Goal: Transaction & Acquisition: Purchase product/service

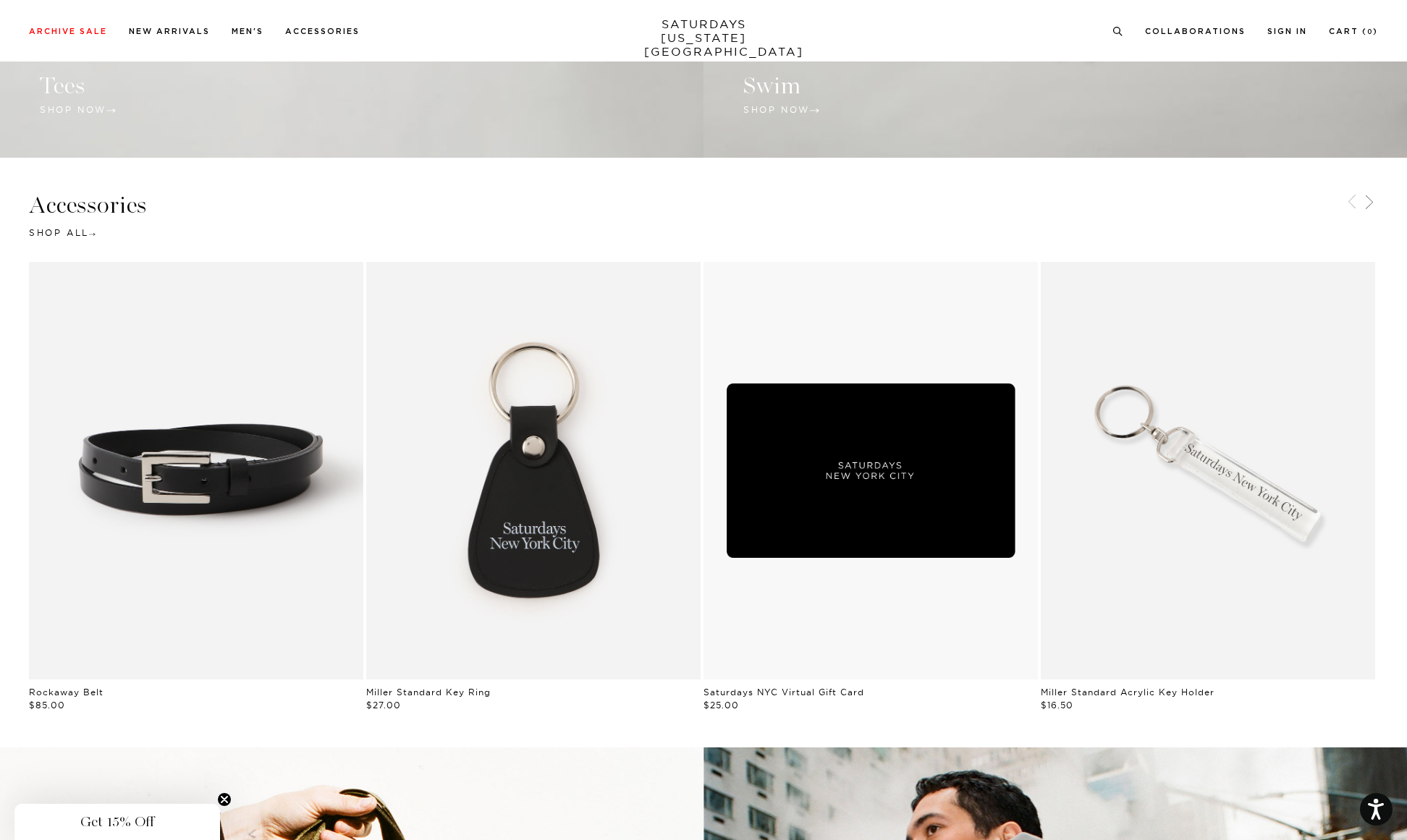
scroll to position [2154, 0]
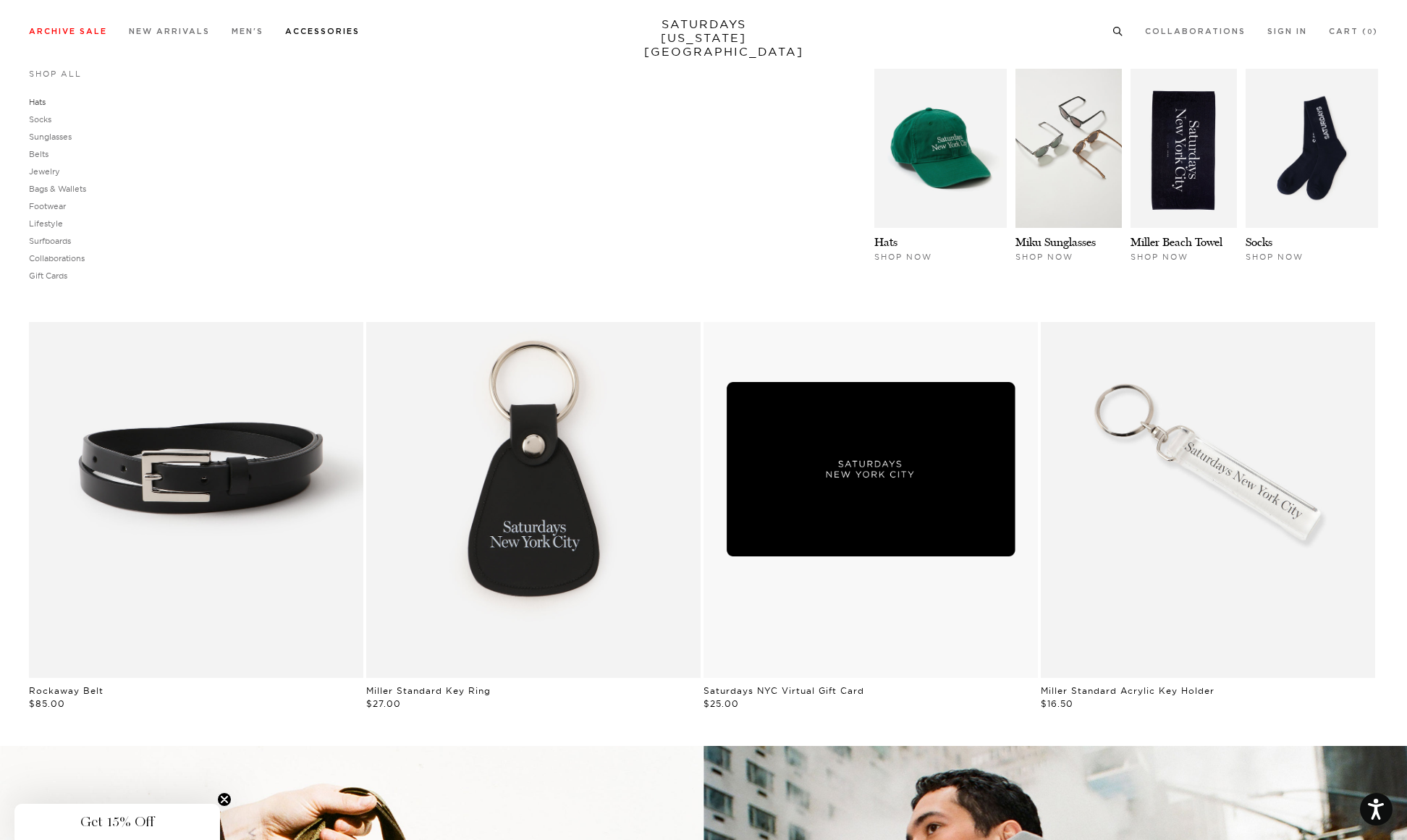
click at [41, 101] on link "Hats" at bounding box center [37, 102] width 17 height 10
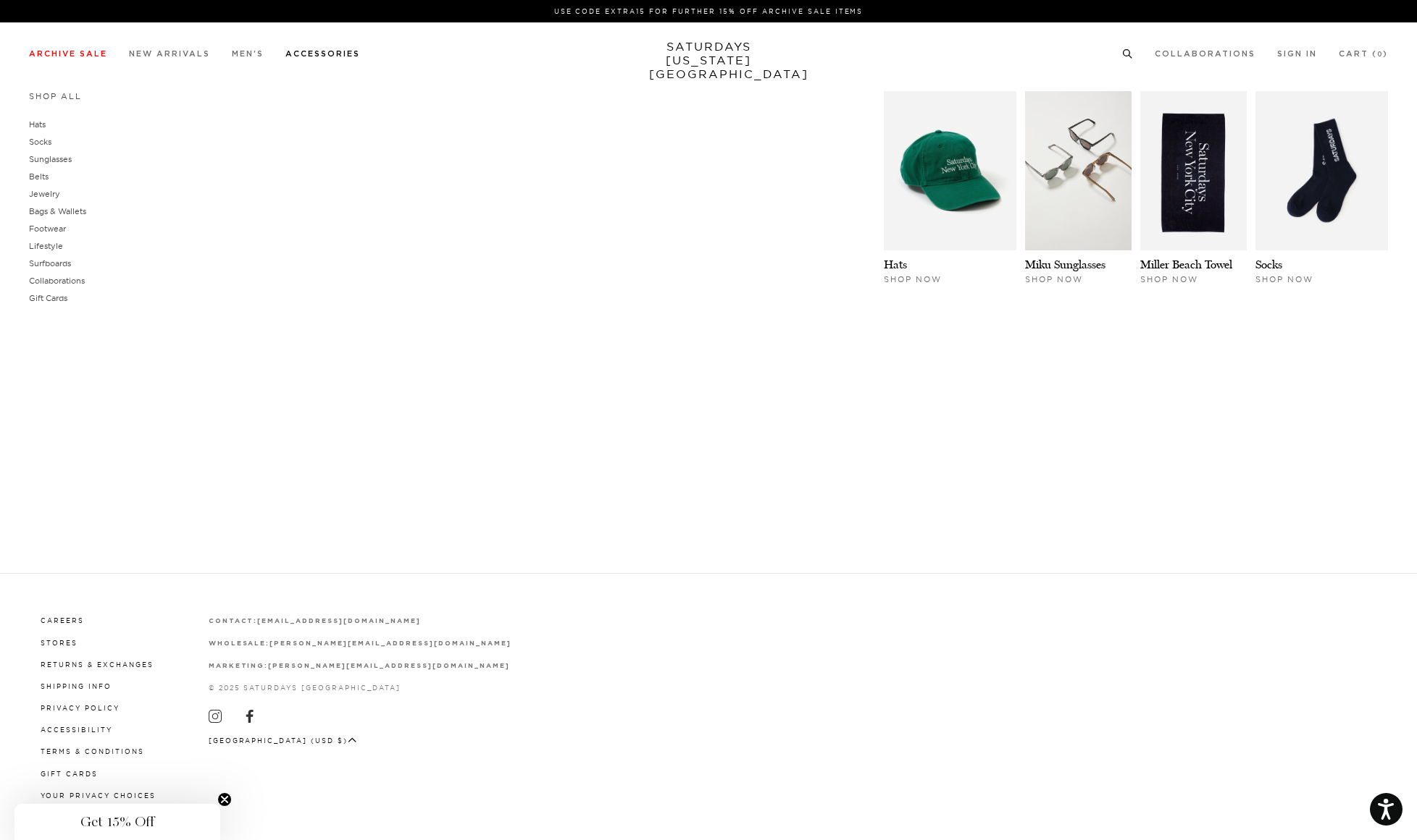
click at [318, 53] on link "Accessories" at bounding box center [323, 53] width 75 height 8
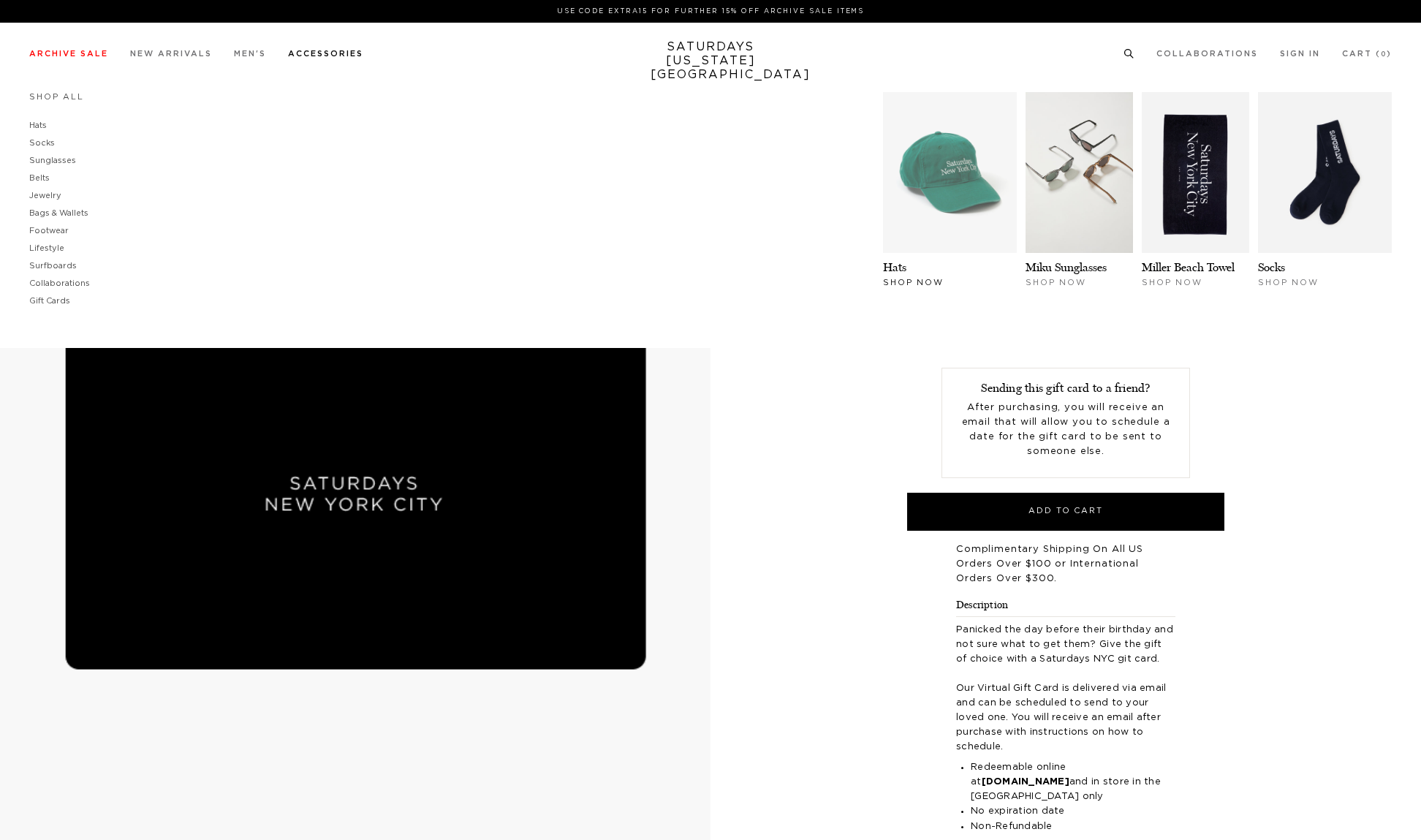
click at [942, 184] on img at bounding box center [950, 172] width 134 height 161
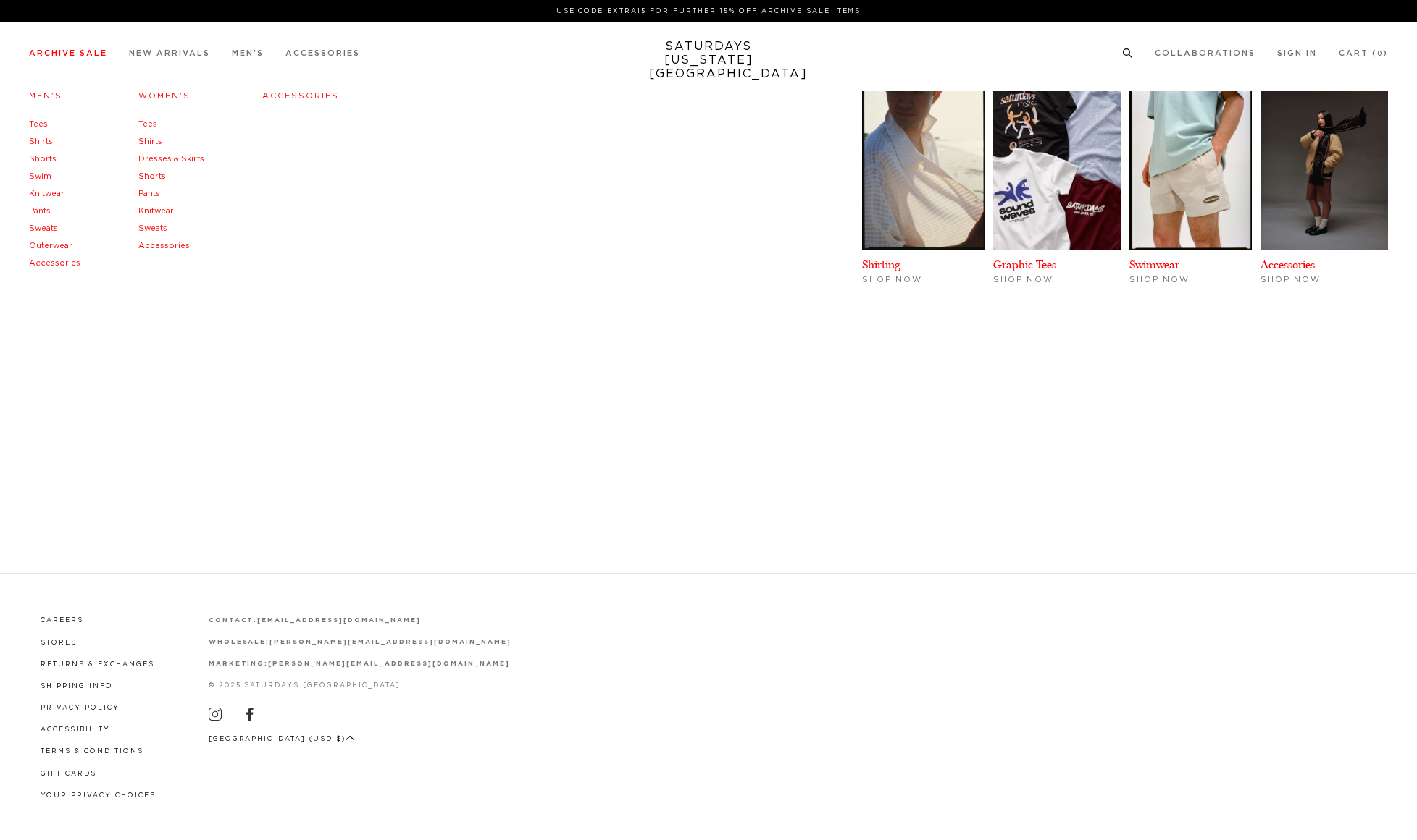
click at [156, 245] on link "Accessories" at bounding box center [164, 245] width 51 height 8
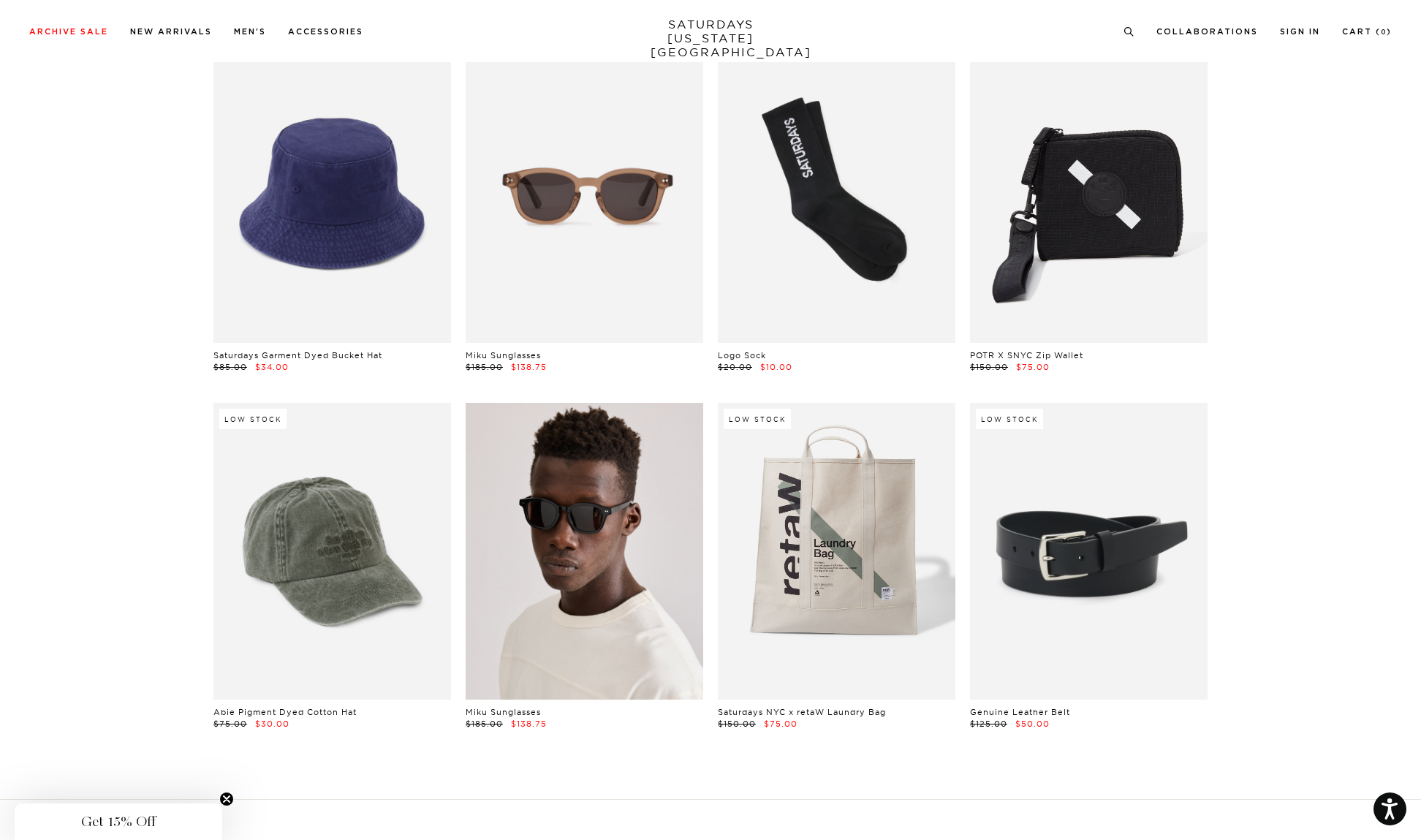
scroll to position [419, 9]
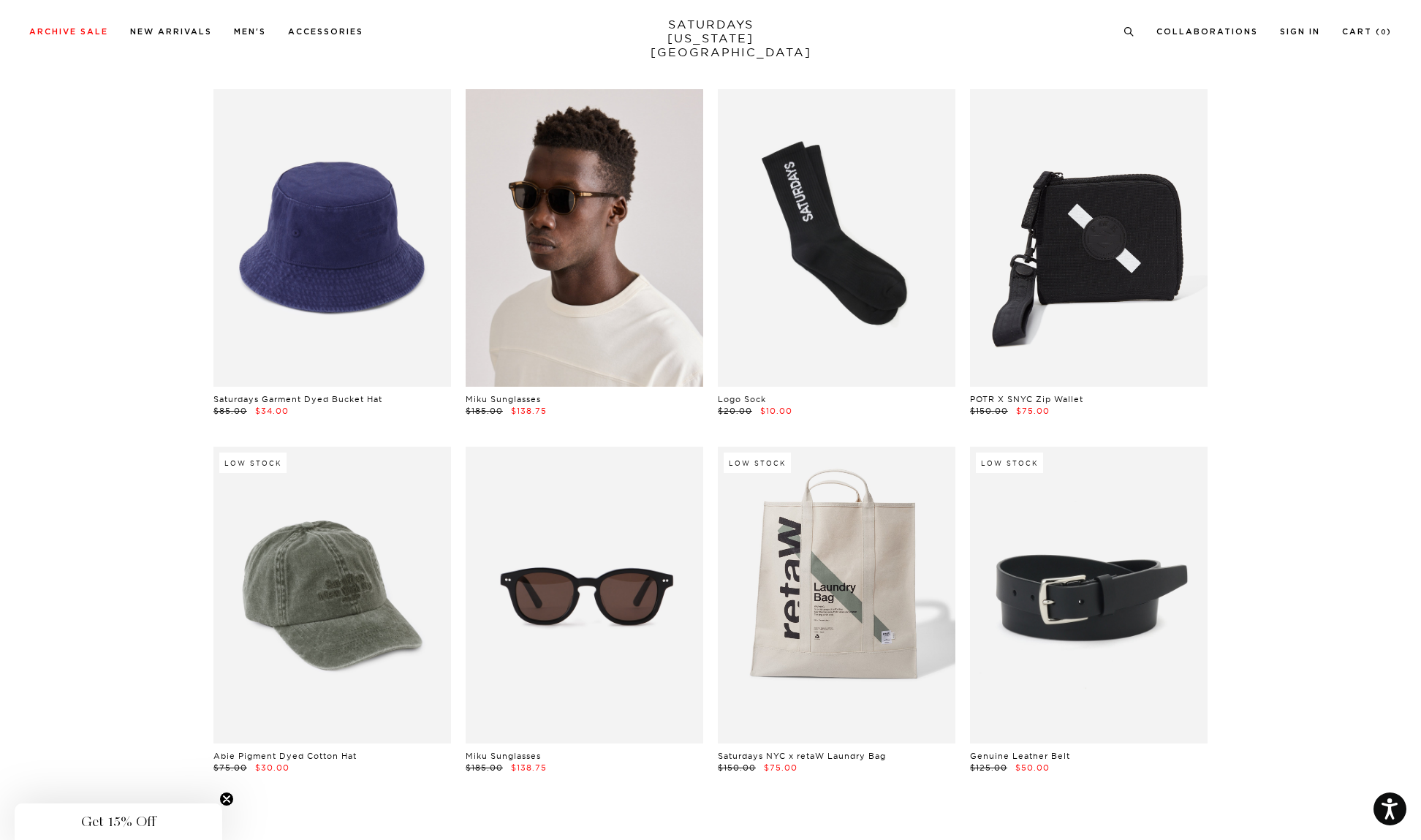
click at [577, 228] on link at bounding box center [584, 237] width 237 height 297
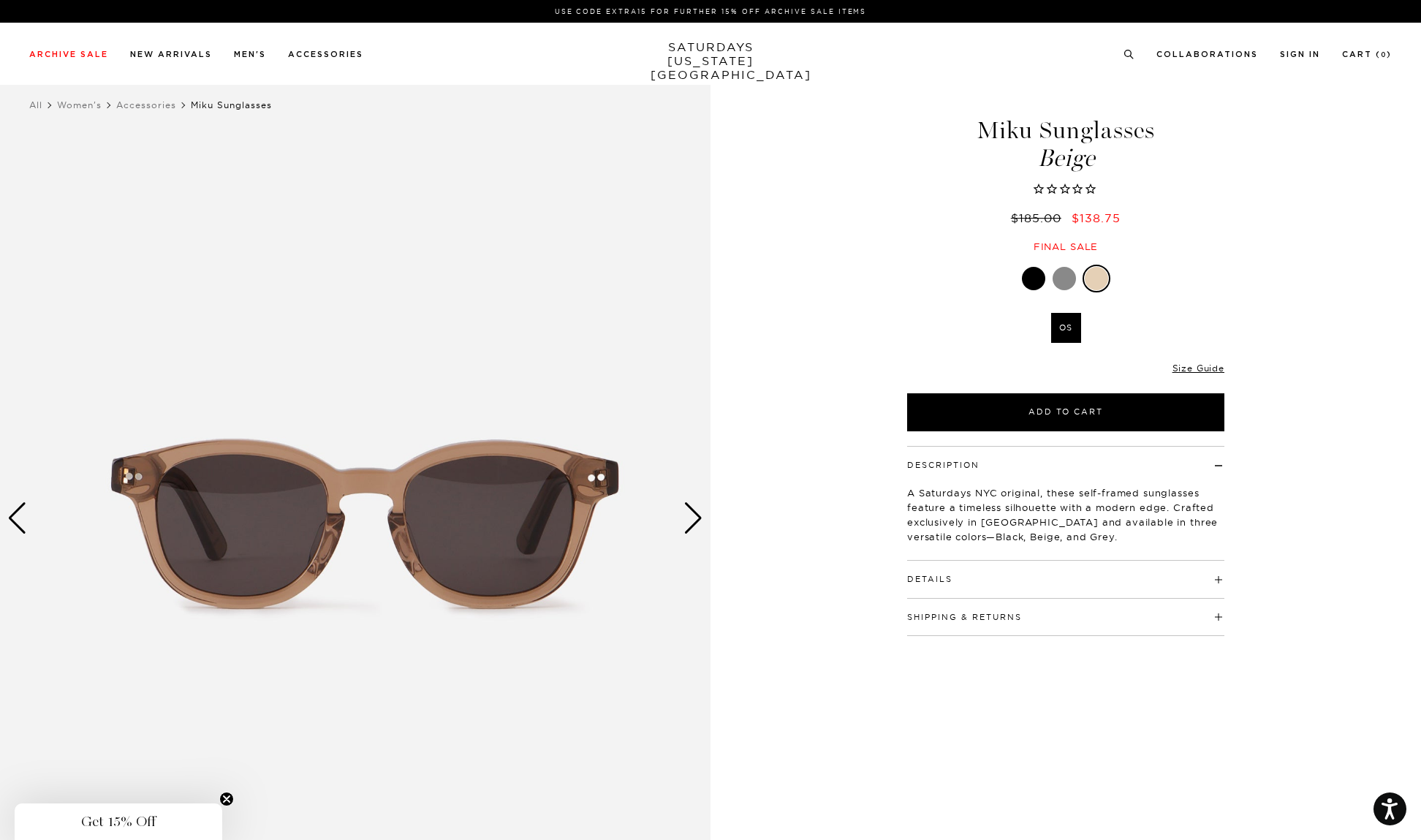
click at [952, 579] on span at bounding box center [952, 578] width 0 height 10
drag, startPoint x: 1096, startPoint y: 160, endPoint x: 983, endPoint y: 133, distance: 116.2
click at [983, 133] on h1 "Miku Sunglasses Beige" at bounding box center [1066, 144] width 321 height 52
copy h1 "Miku Sunglasses Beige"
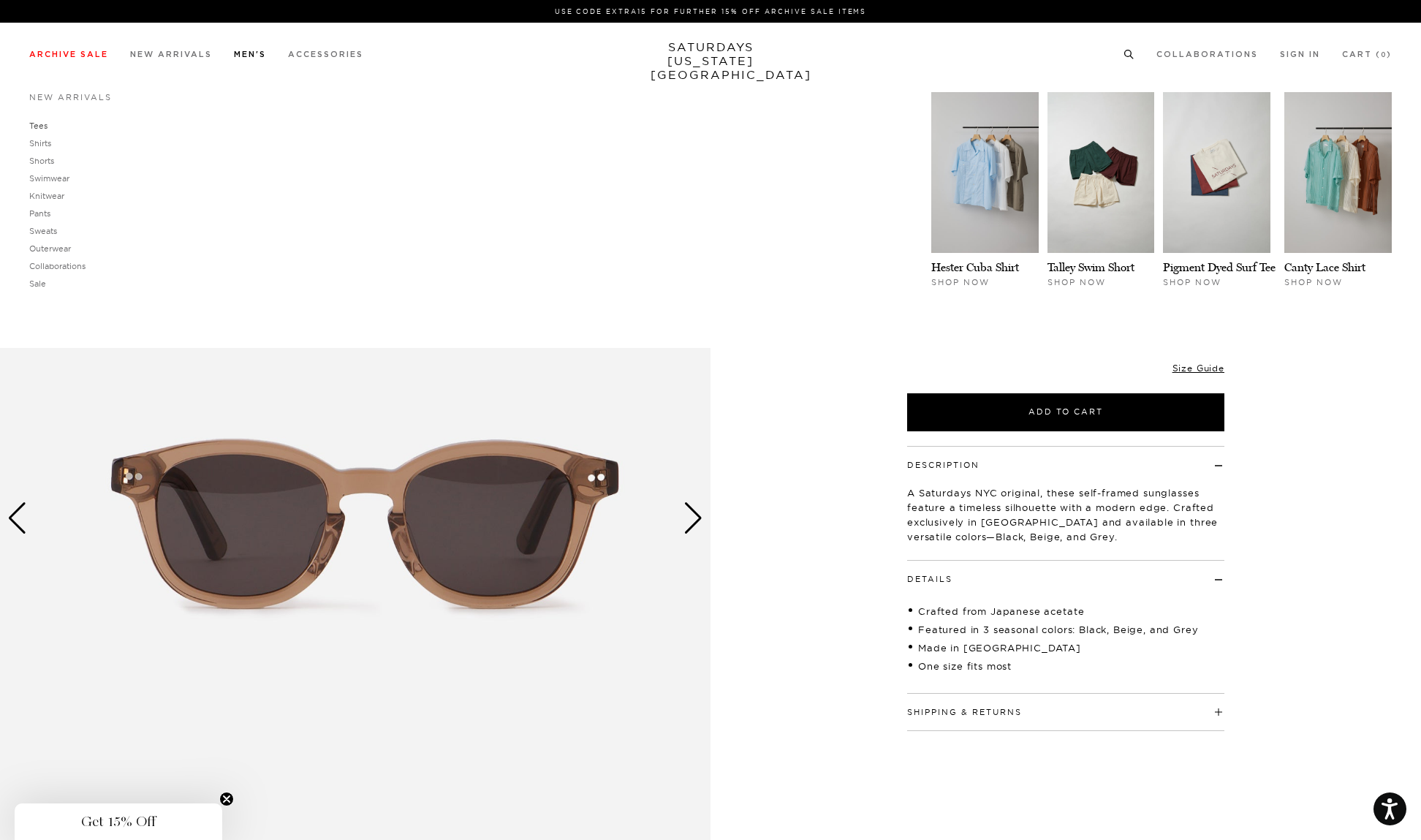
click at [40, 126] on link "Tees" at bounding box center [38, 126] width 18 height 10
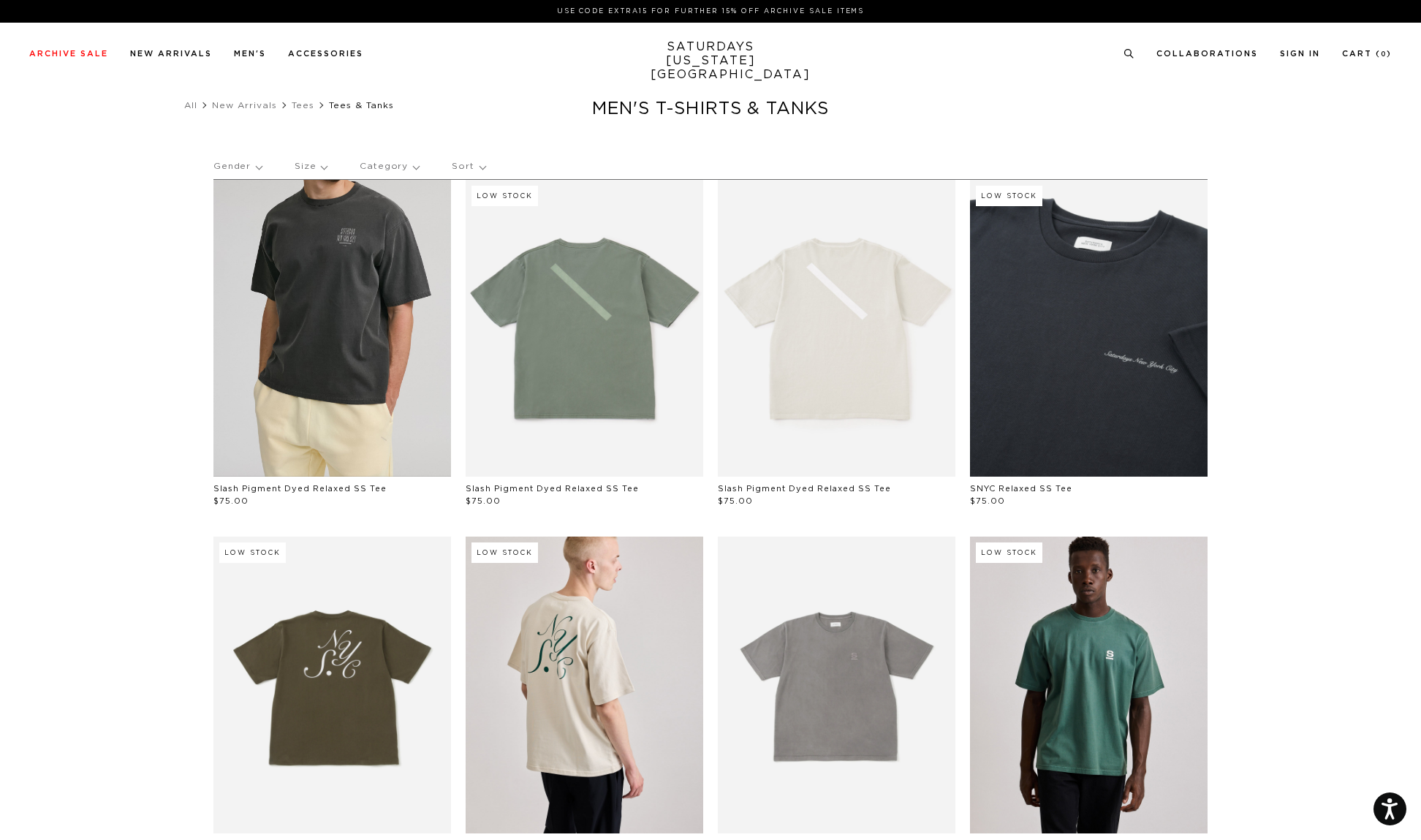
click at [329, 283] on link at bounding box center [332, 328] width 237 height 297
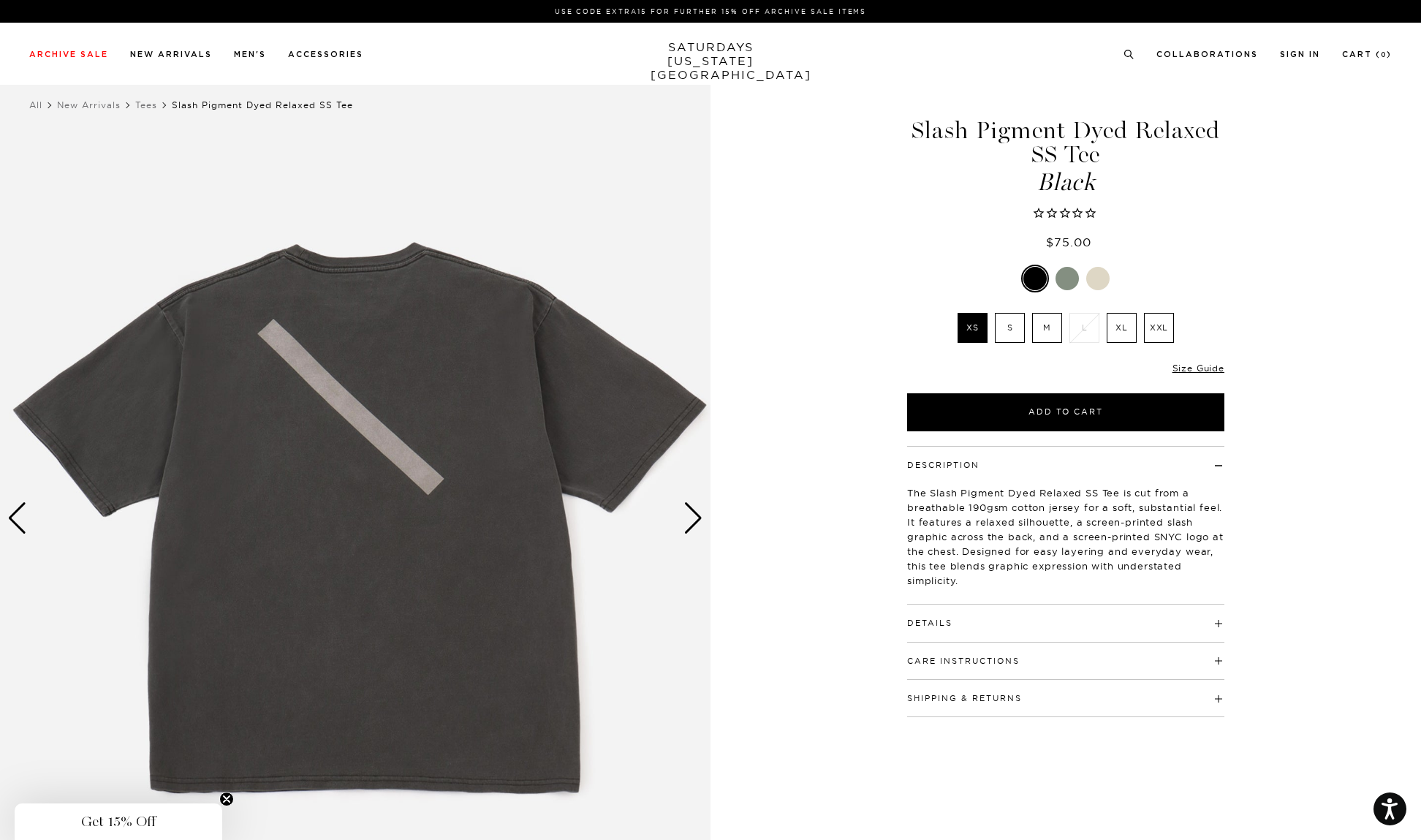
click at [694, 512] on div "Next slide" at bounding box center [693, 519] width 20 height 32
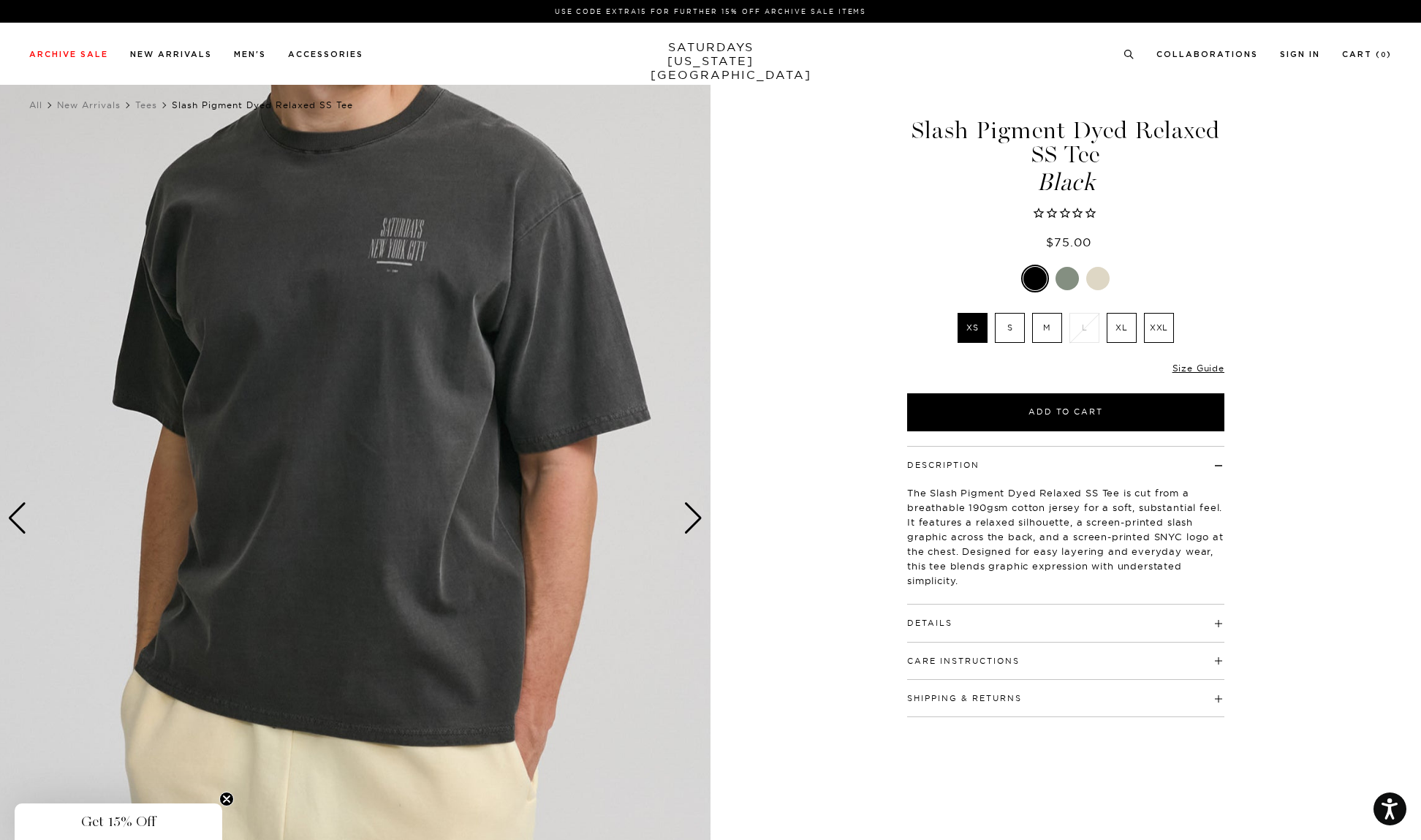
click at [694, 523] on div "Next slide" at bounding box center [693, 519] width 20 height 32
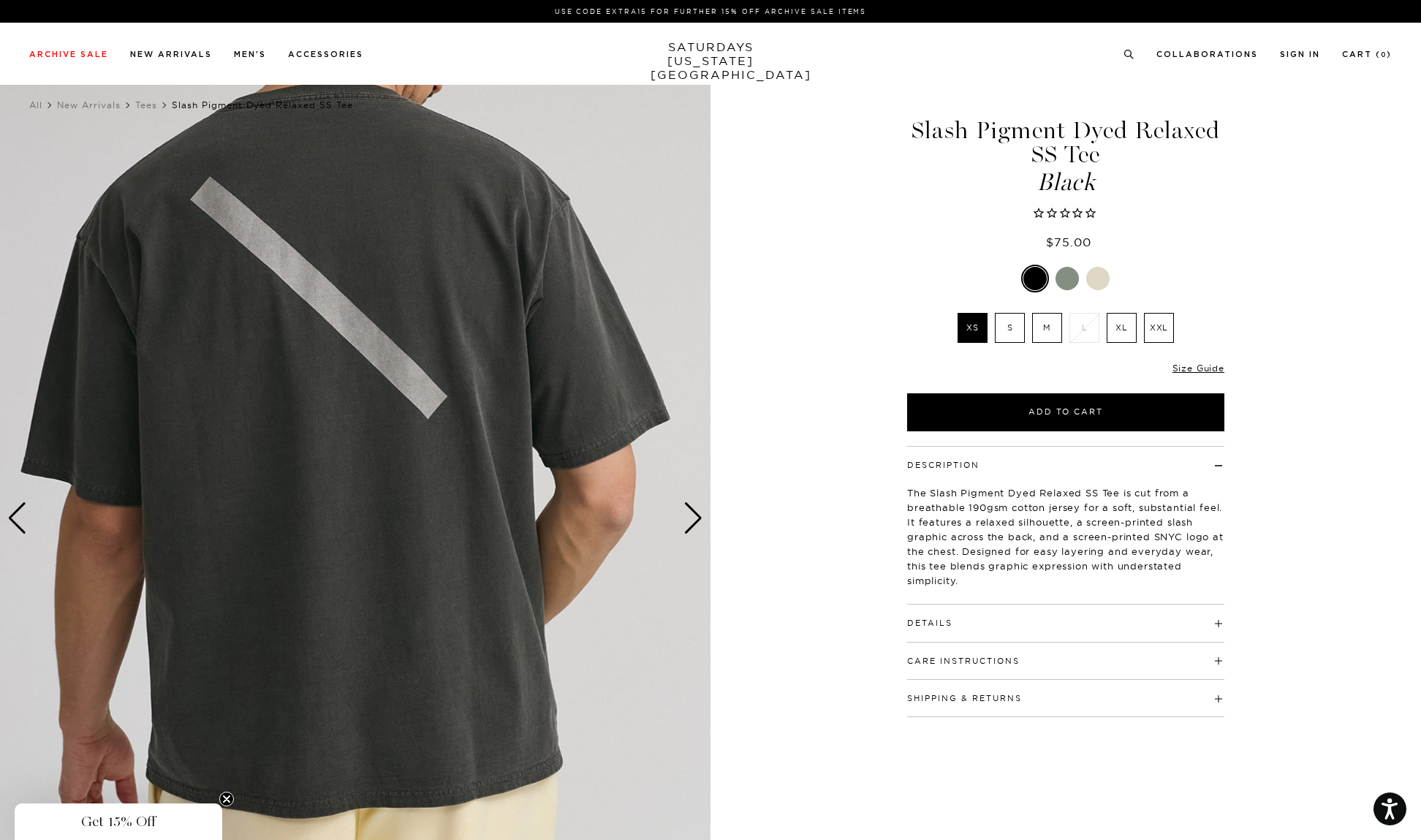
click at [694, 523] on div "Next slide" at bounding box center [693, 519] width 20 height 32
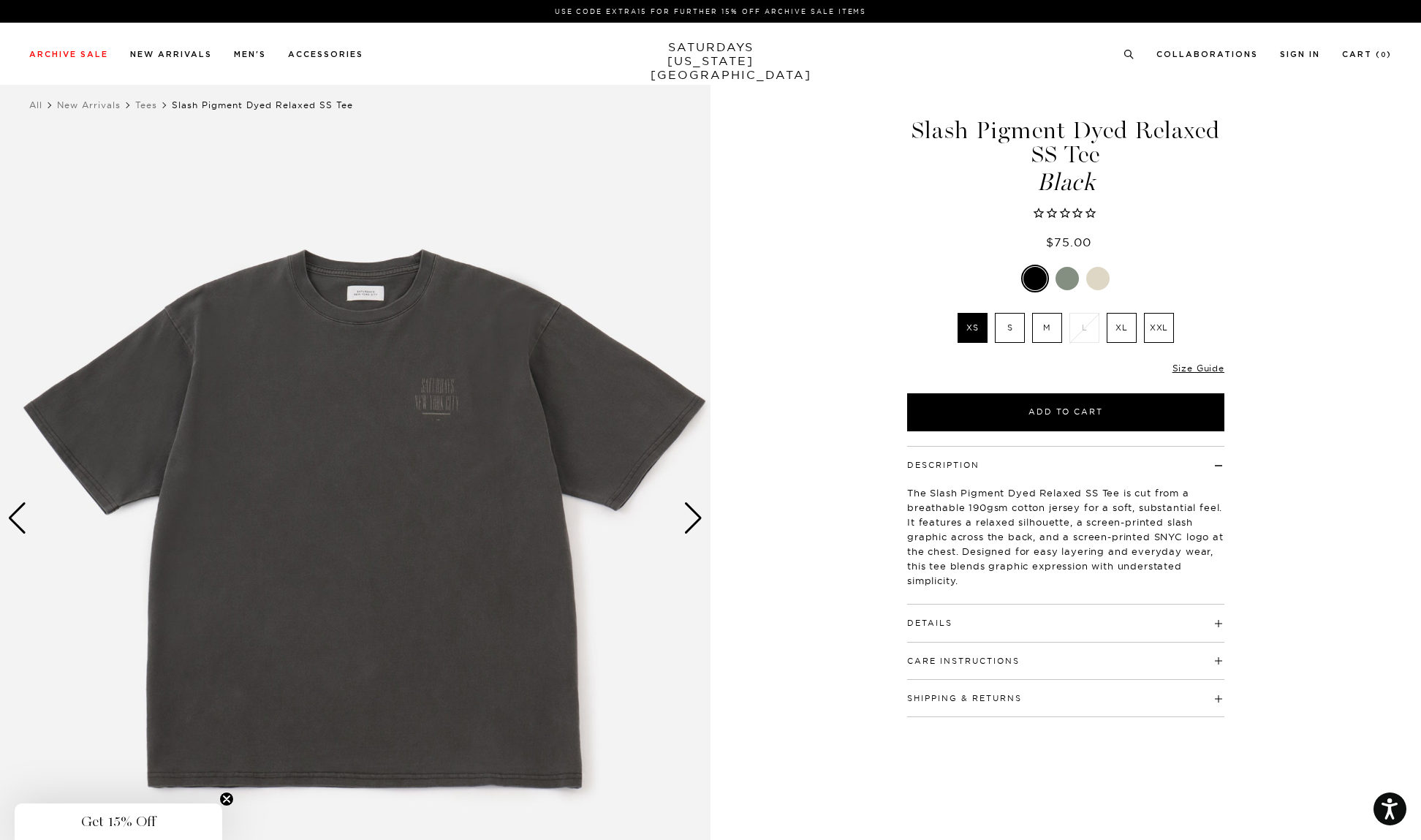
click at [1012, 328] on label "S" at bounding box center [1010, 328] width 30 height 30
click at [0, 0] on input "S" at bounding box center [0, 0] width 0 height 0
click at [1042, 328] on label "M" at bounding box center [1048, 328] width 30 height 30
click at [0, 0] on input "M" at bounding box center [0, 0] width 0 height 0
click at [1125, 328] on label "XL" at bounding box center [1122, 328] width 30 height 30
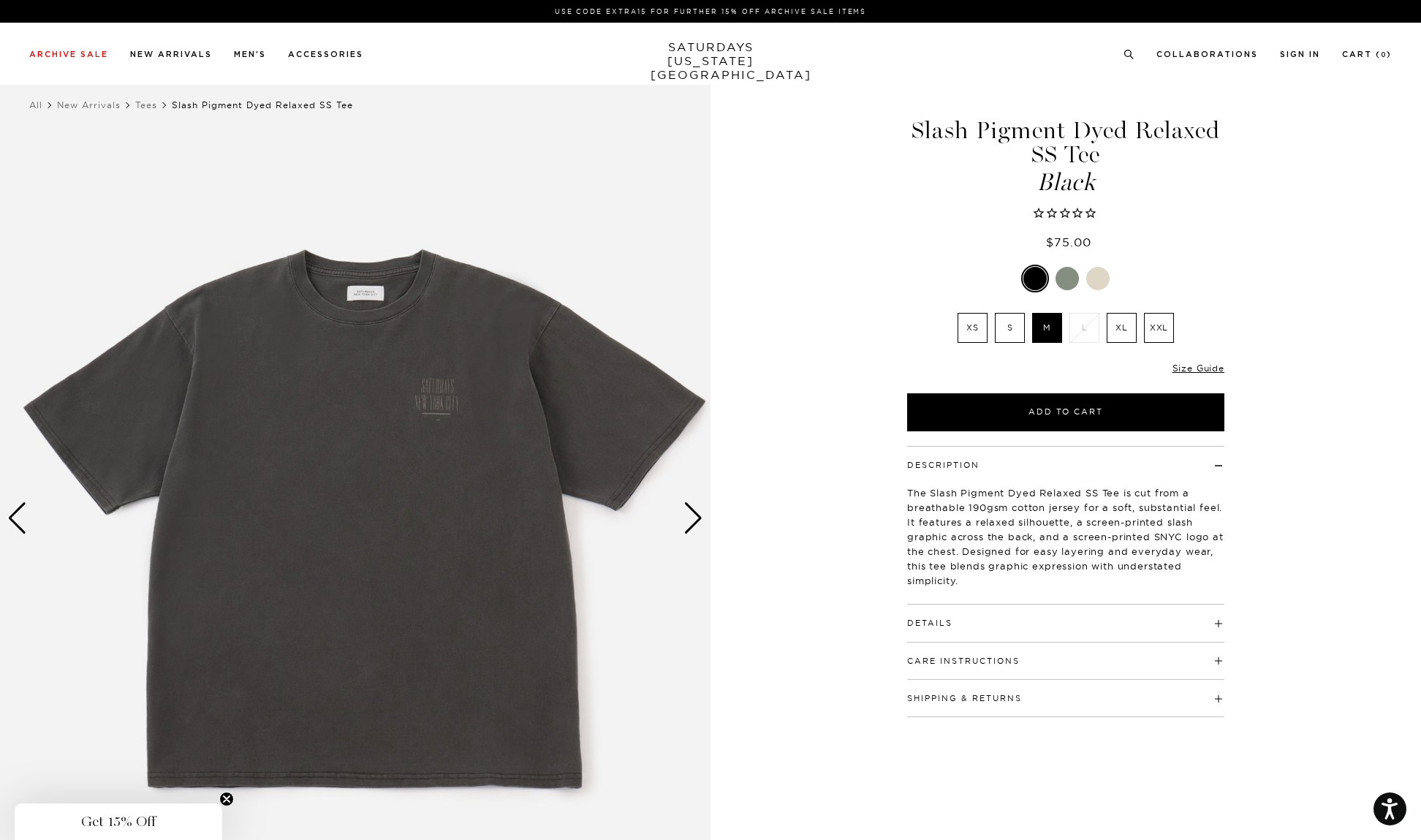
click at [0, 0] on input "XL" at bounding box center [0, 0] width 0 height 0
click at [1149, 328] on label "XXL" at bounding box center [1159, 328] width 30 height 30
click at [0, 0] on input "XXL" at bounding box center [0, 0] width 0 height 0
click at [1066, 278] on div at bounding box center [1067, 278] width 24 height 24
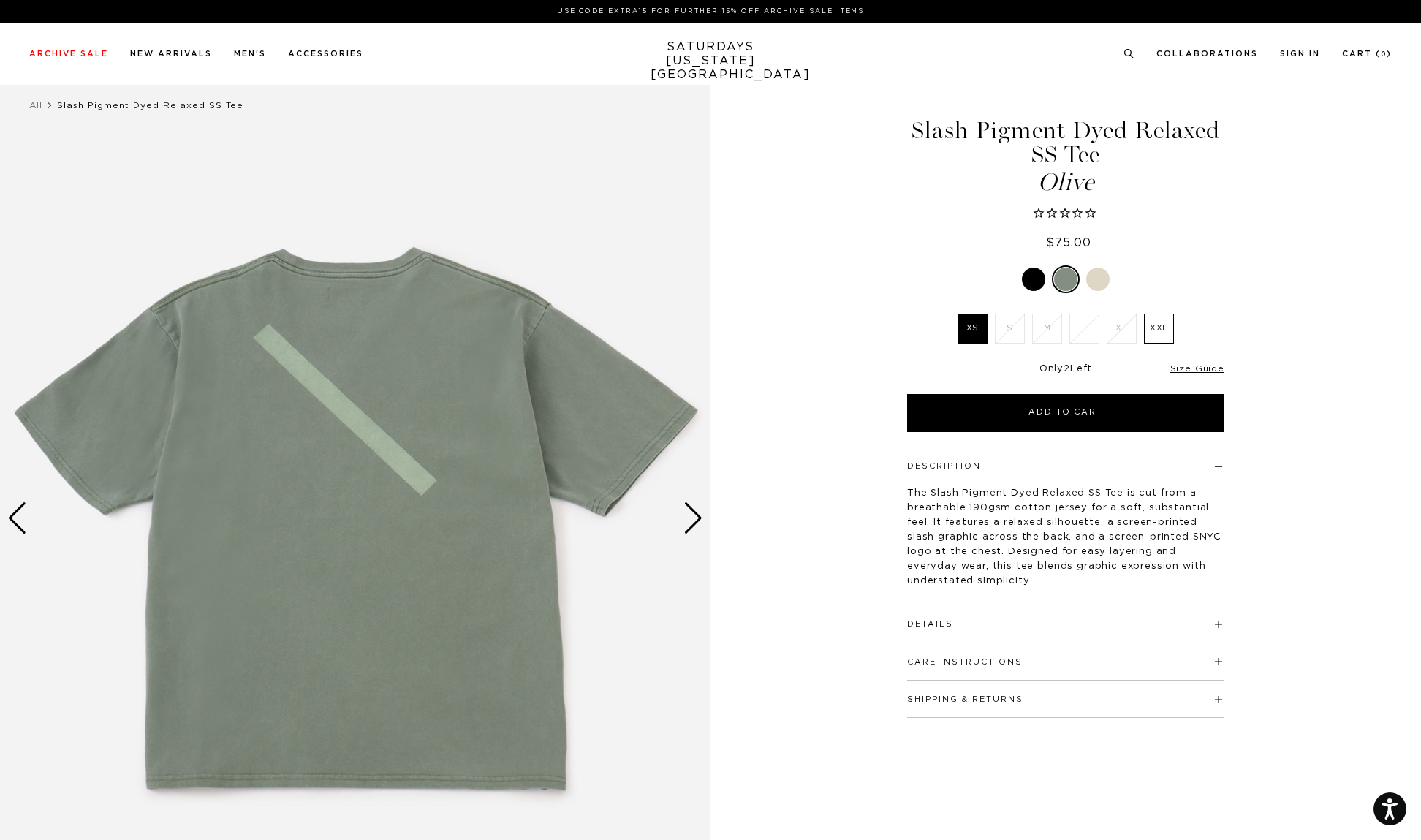
click at [15, 518] on div "Previous slide" at bounding box center [17, 519] width 20 height 32
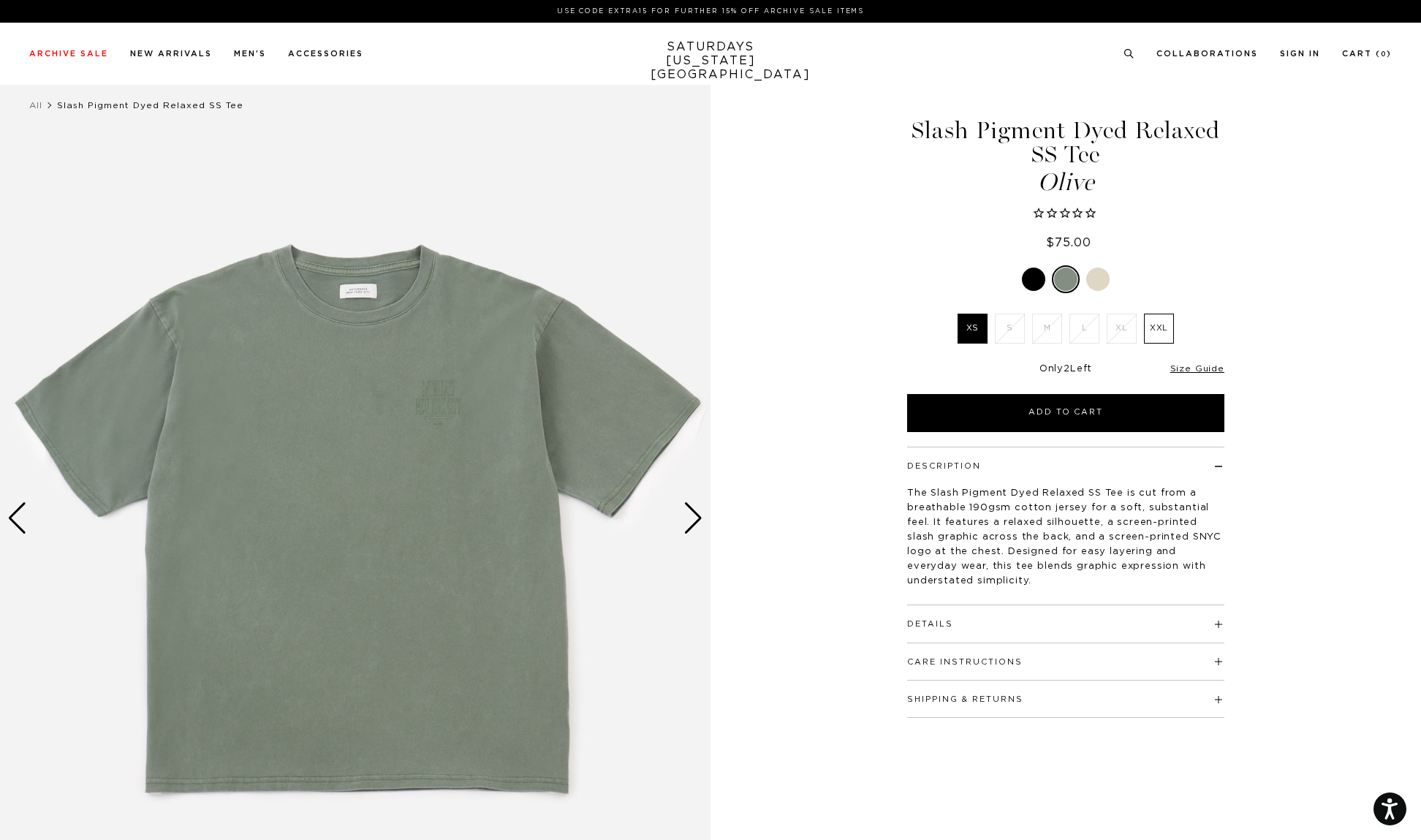
click at [449, 389] on div at bounding box center [355, 518] width 710 height 888
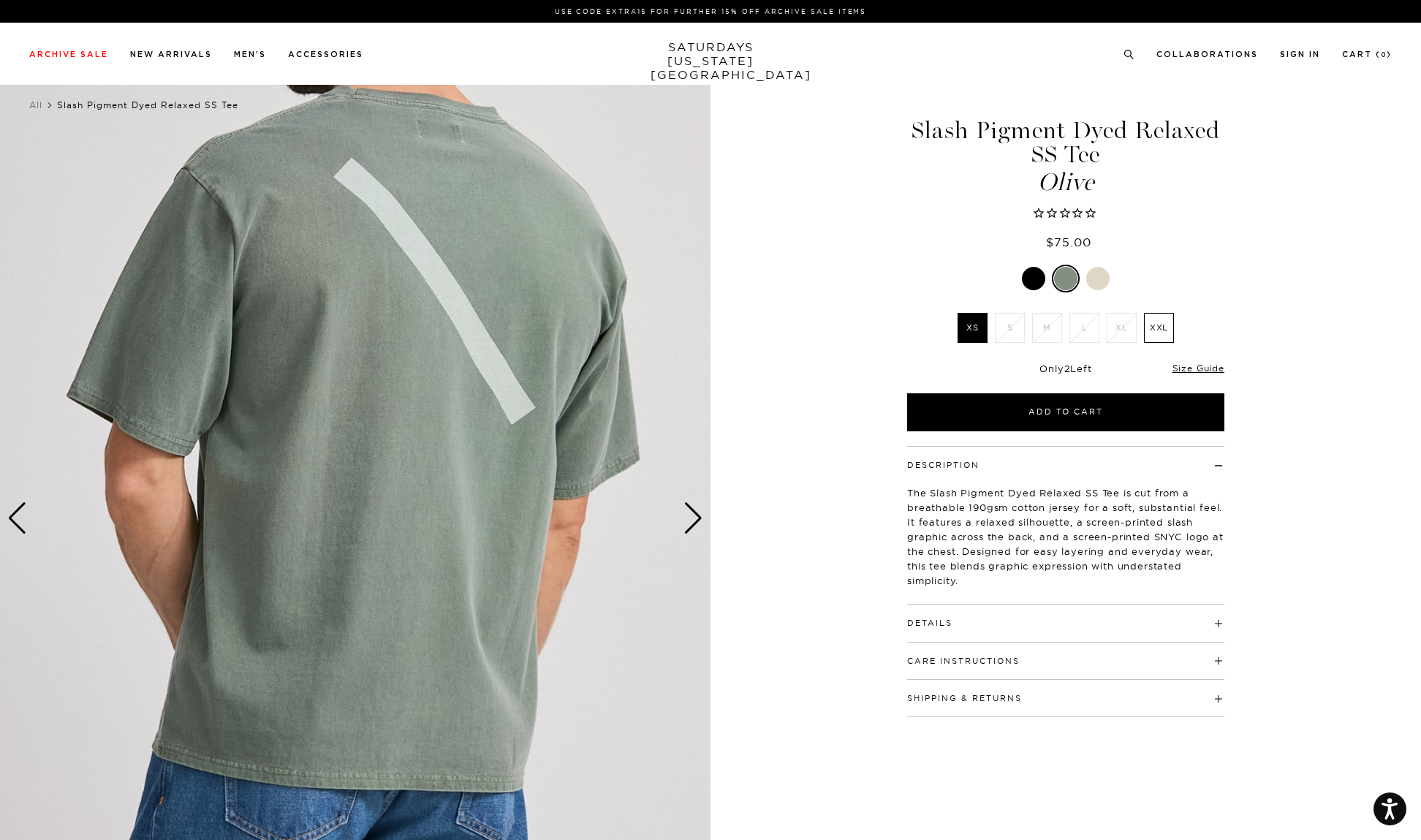
click at [13, 518] on div "Previous slide" at bounding box center [17, 519] width 20 height 32
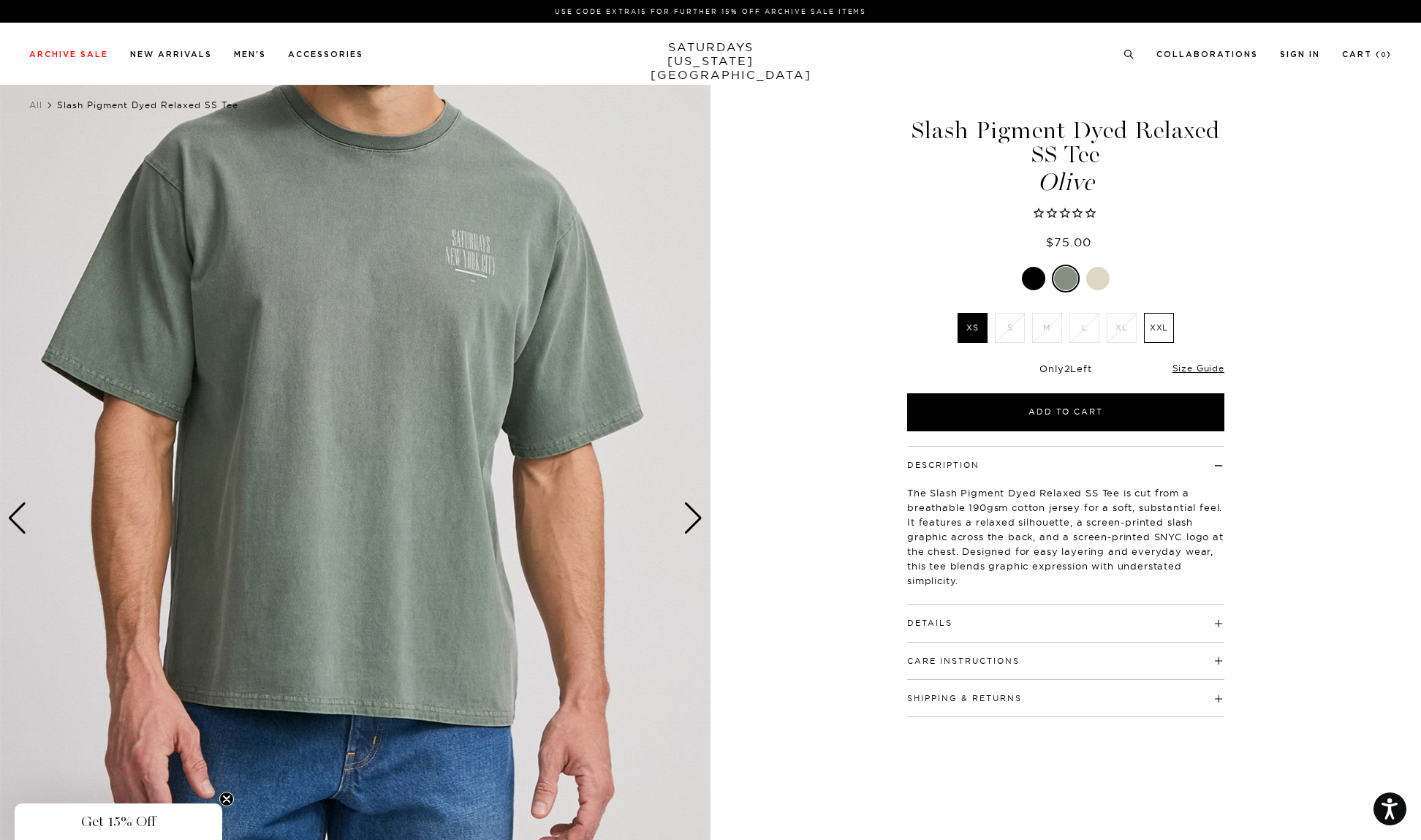
click at [487, 255] on img at bounding box center [355, 518] width 710 height 888
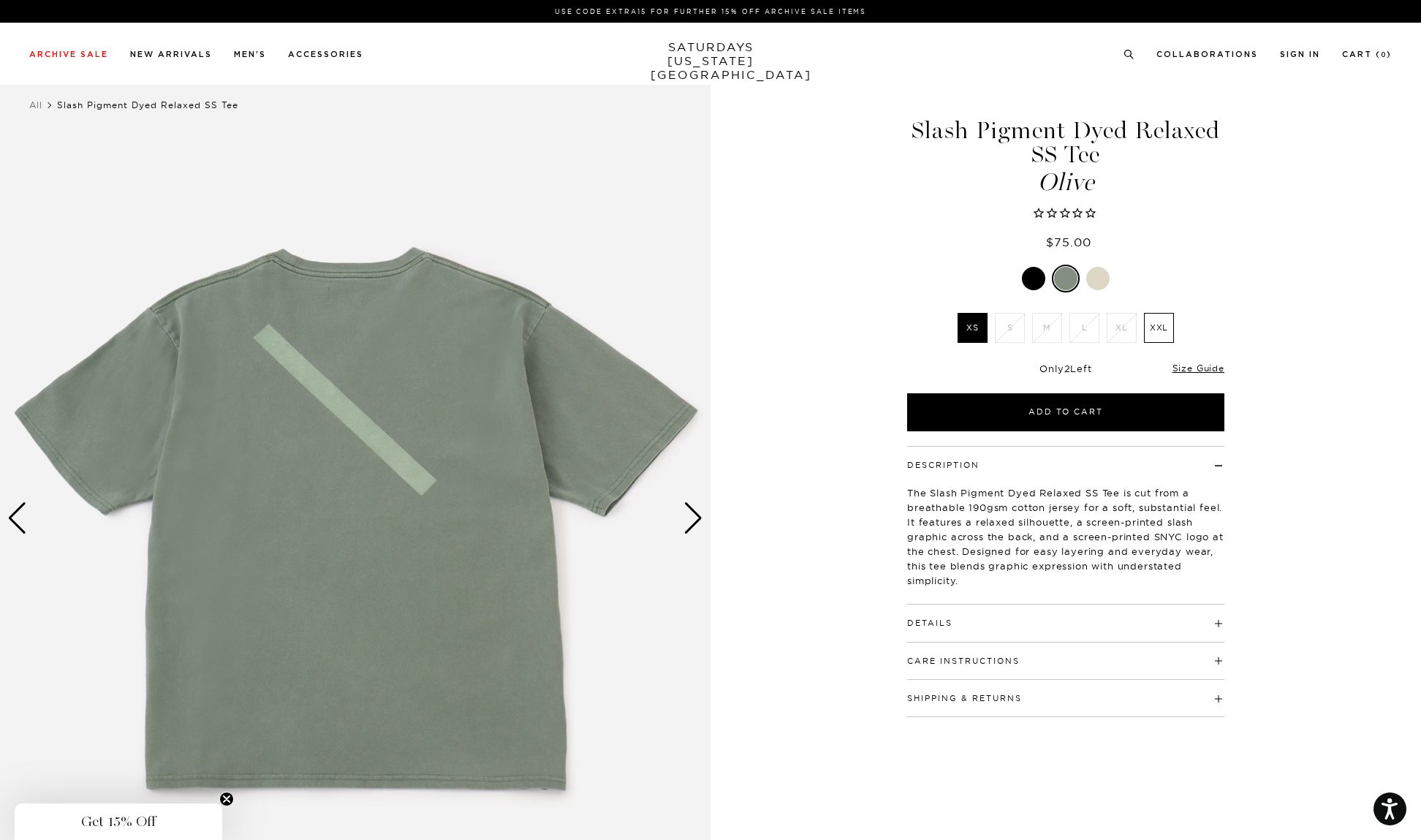
click at [381, 373] on img at bounding box center [355, 518] width 710 height 888
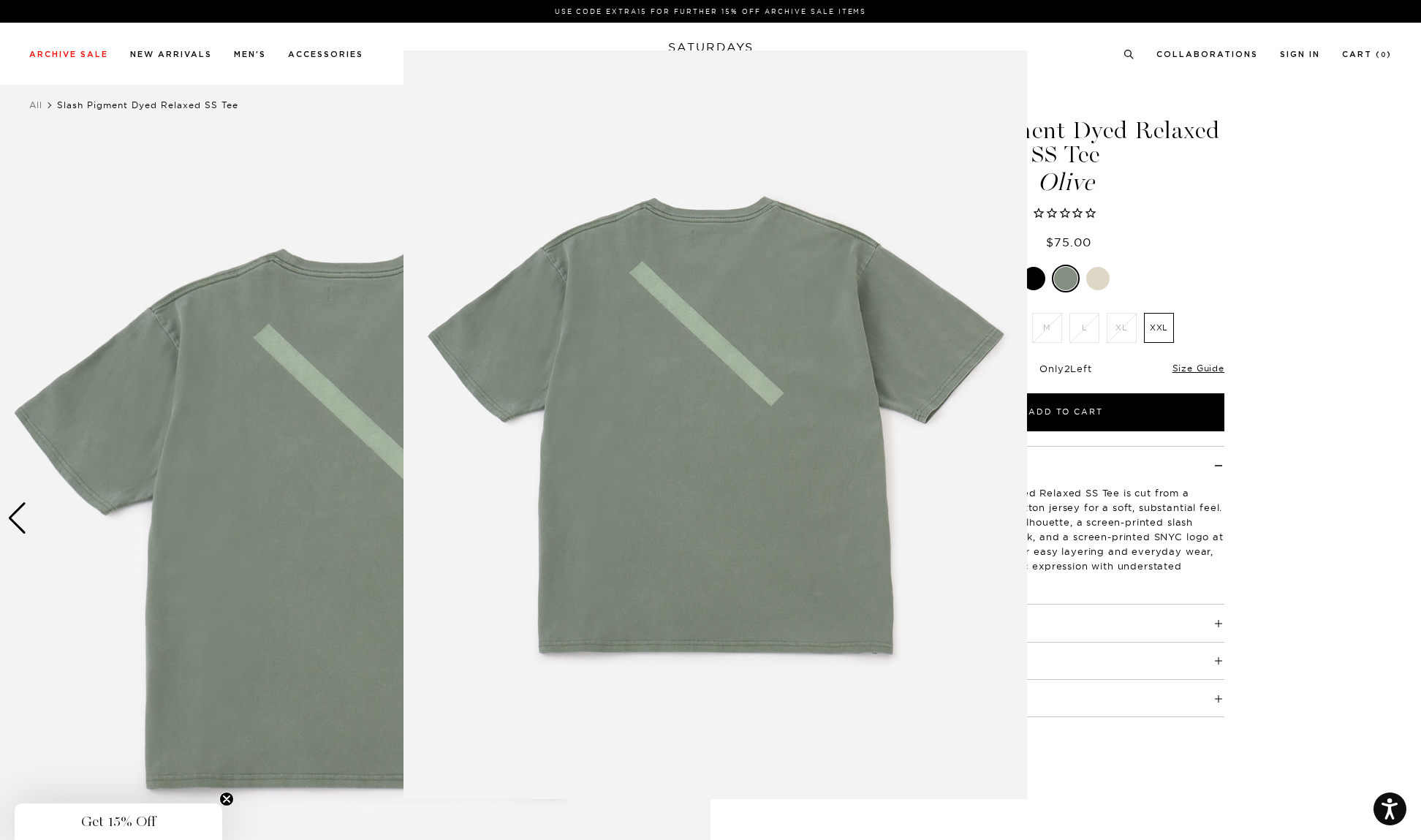
click at [431, 380] on img at bounding box center [715, 424] width 624 height 748
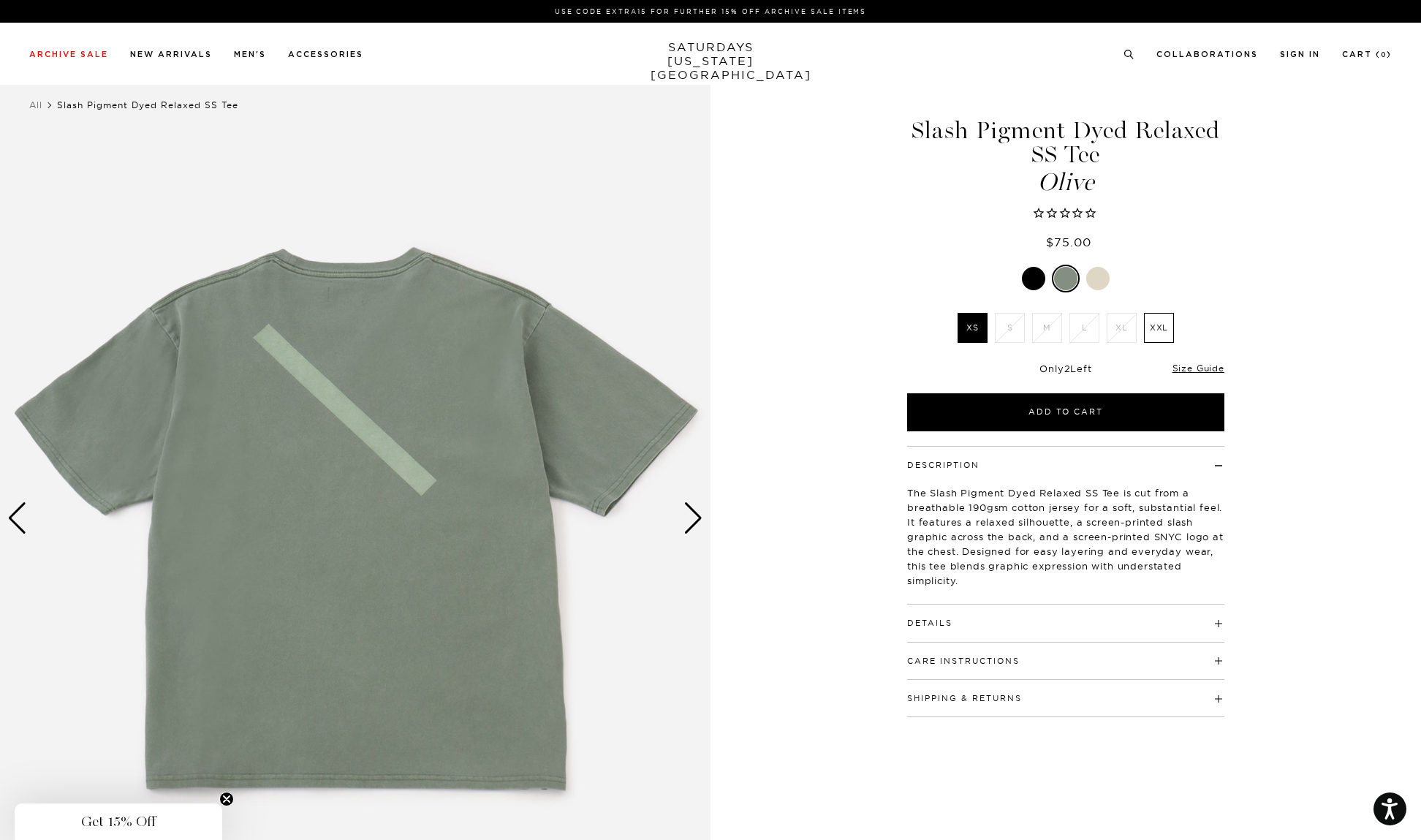
click at [25, 516] on div "Previous slide" at bounding box center [17, 519] width 20 height 32
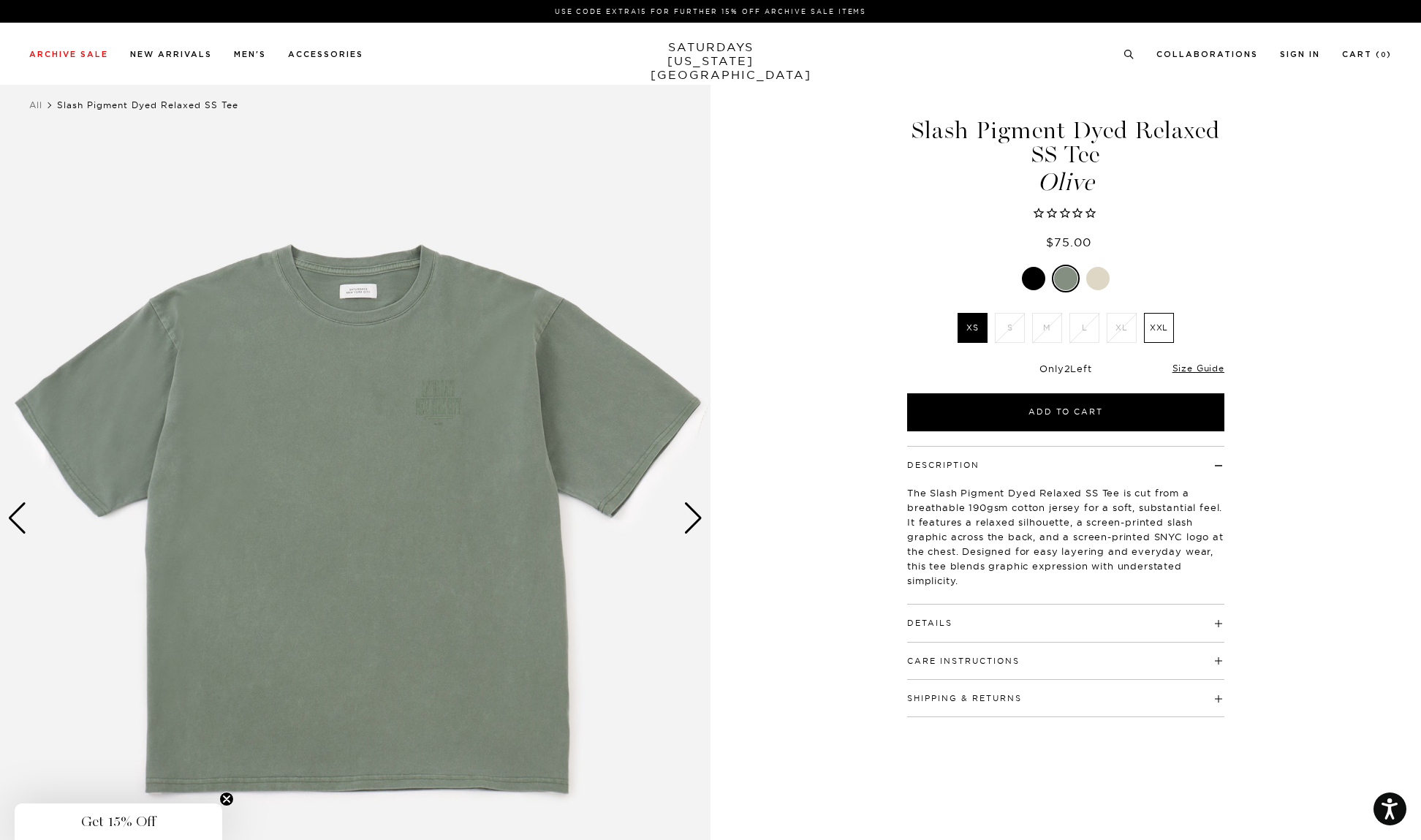
click at [428, 395] on div at bounding box center [355, 518] width 710 height 888
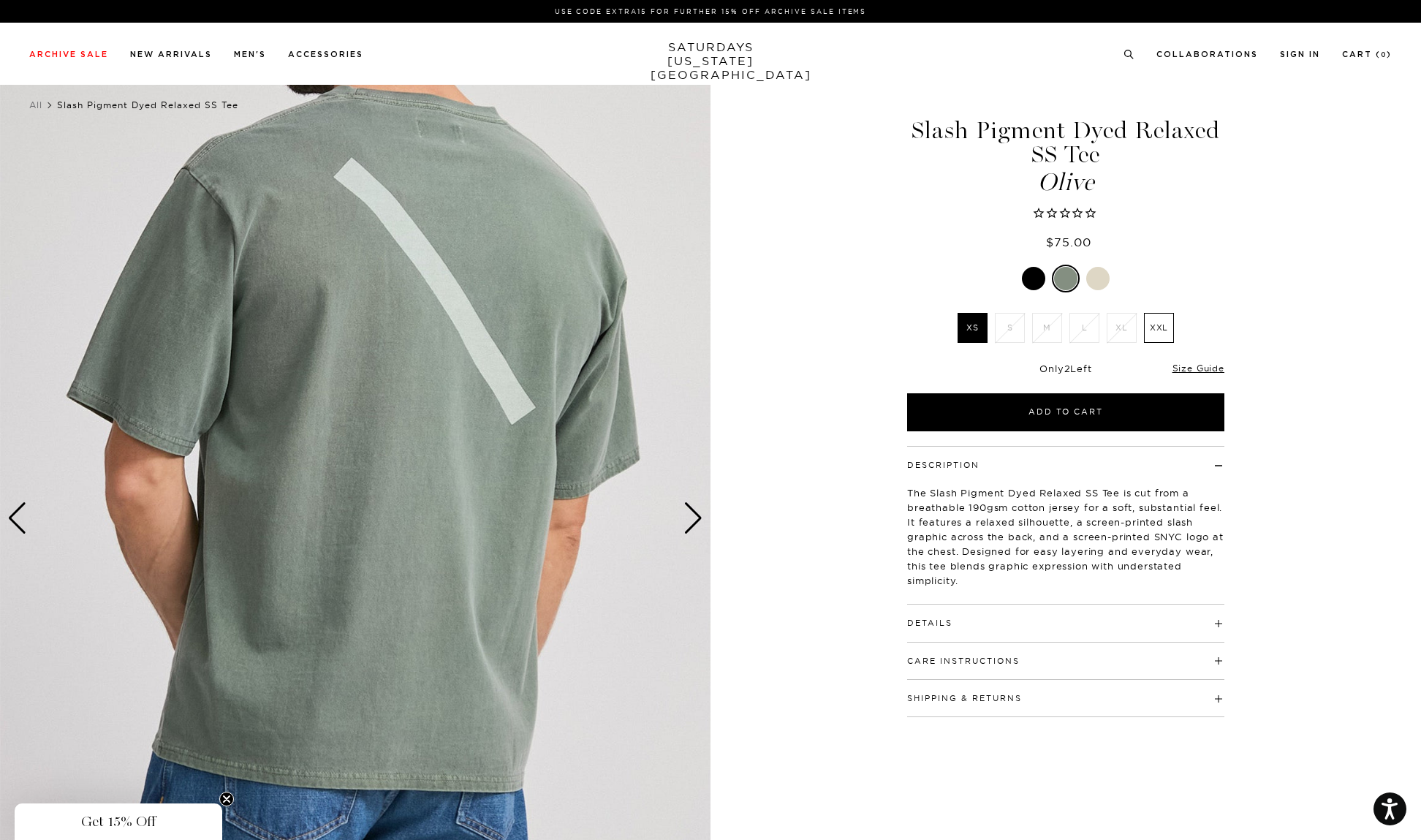
click at [436, 393] on img at bounding box center [355, 518] width 710 height 888
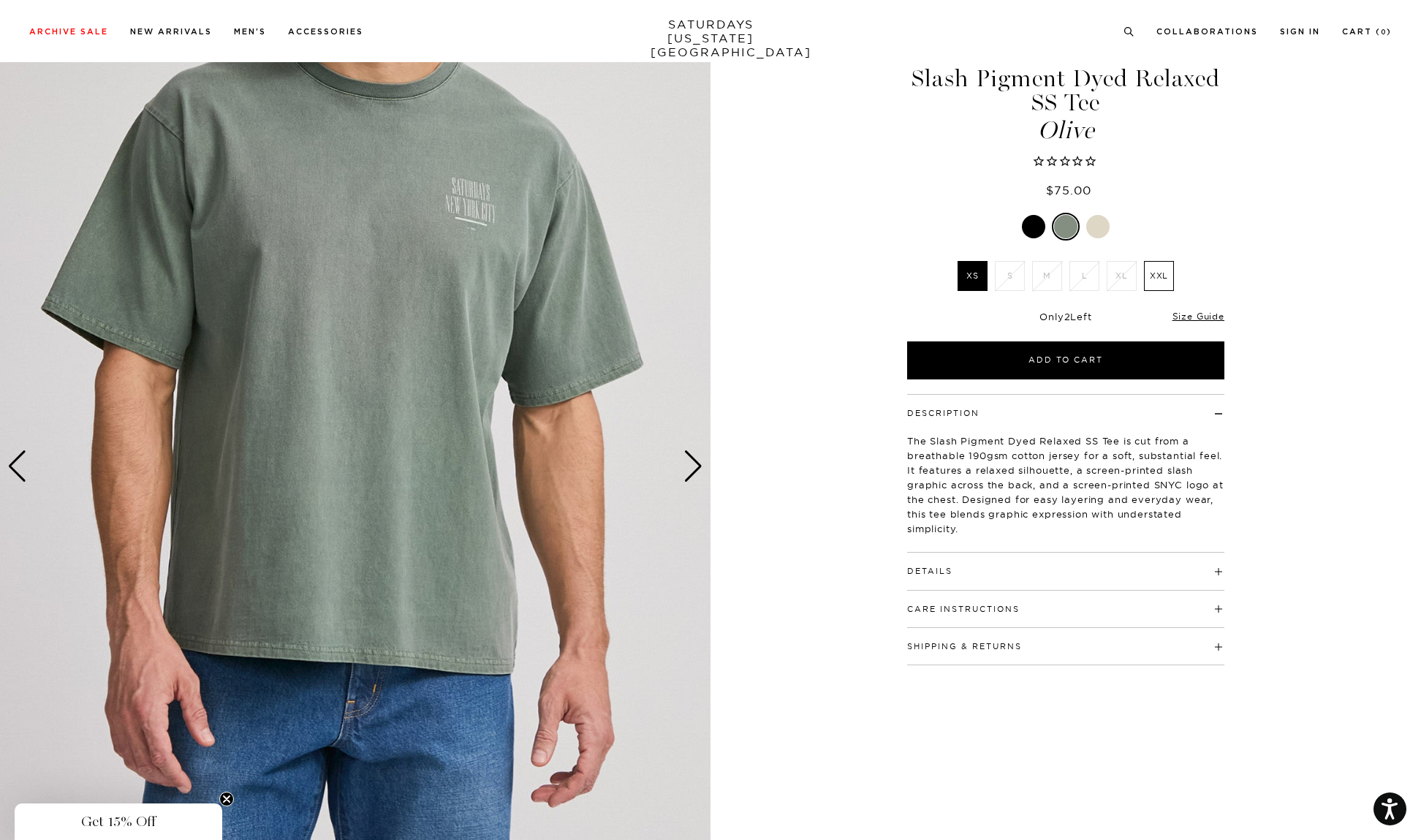
scroll to position [0, 9]
